Goal: Task Accomplishment & Management: Manage account settings

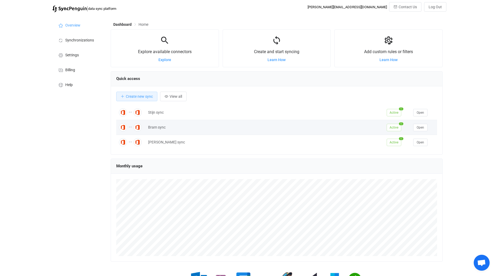
scroll to position [103, 332]
click at [187, 99] on button "View all" at bounding box center [173, 97] width 27 height 10
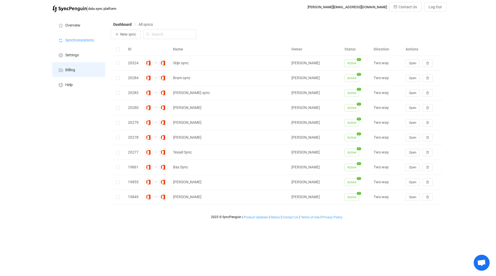
click at [66, 72] on span "Billing" at bounding box center [70, 70] width 10 height 4
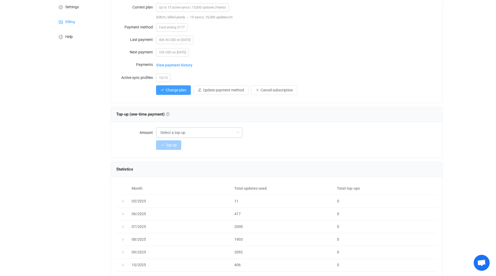
scroll to position [54, 0]
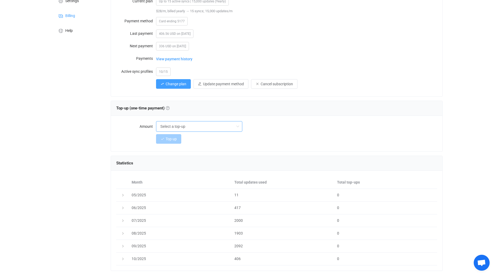
click at [177, 123] on input "Select a top-up" at bounding box center [199, 126] width 86 height 11
click at [177, 123] on input "text" at bounding box center [199, 126] width 86 height 11
type input "Select a top-up"
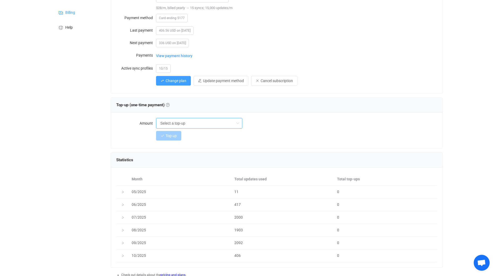
scroll to position [0, 0]
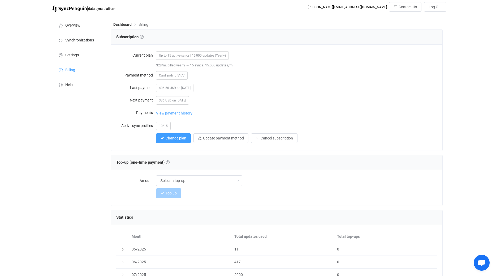
click at [166, 113] on span "View payment history" at bounding box center [174, 113] width 36 height 11
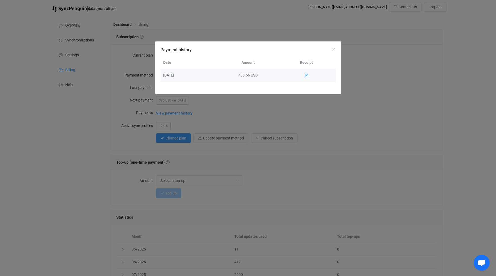
click at [306, 76] on icon "Payment history" at bounding box center [307, 75] width 4 height 4
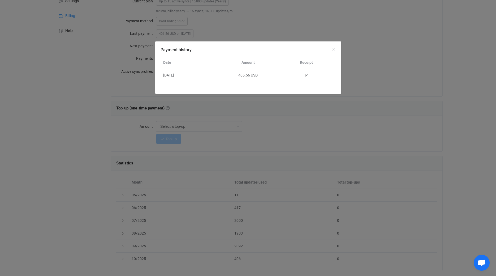
scroll to position [95, 0]
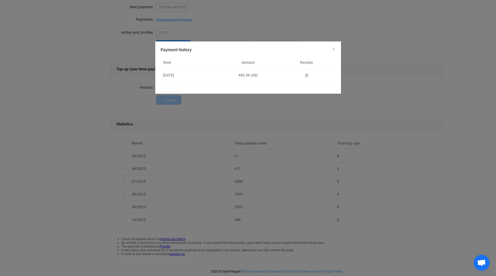
click at [76, 103] on div "Payment history Date Amount Receipt [DATE] 406.56 USD" at bounding box center [248, 138] width 496 height 276
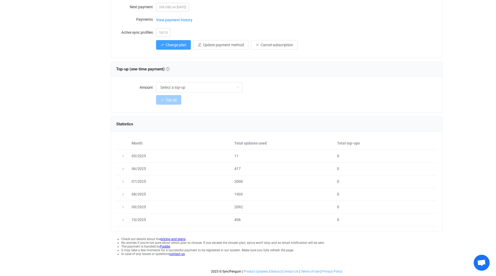
click at [164, 244] on link "Paddle" at bounding box center [165, 246] width 10 height 4
